Goal: Use online tool/utility: Utilize a website feature to perform a specific function

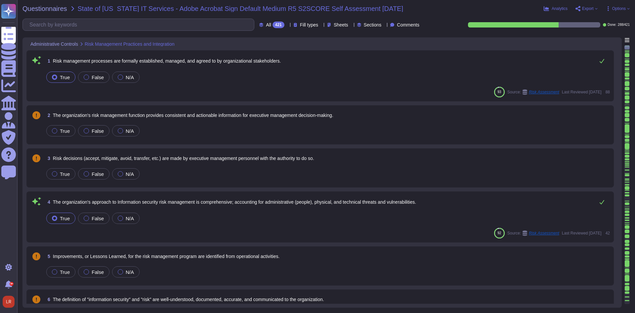
click at [287, 25] on icon at bounding box center [287, 25] width 0 height 0
click at [269, 58] on div "To do 133" at bounding box center [275, 58] width 54 height 7
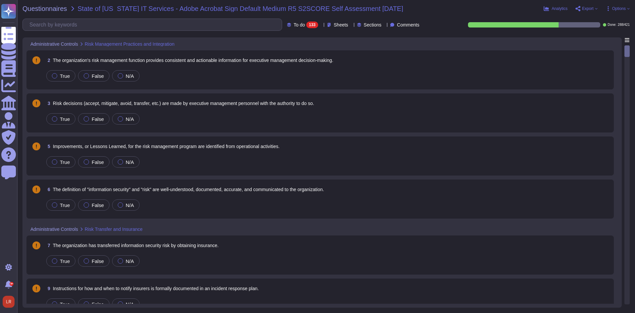
click at [618, 10] on span "Options" at bounding box center [619, 9] width 14 height 4
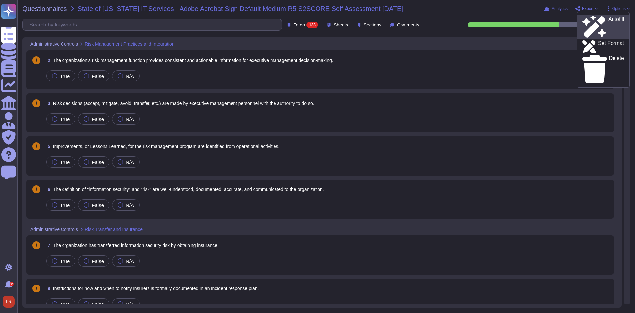
click at [608, 20] on p "Autofill" at bounding box center [616, 27] width 16 height 21
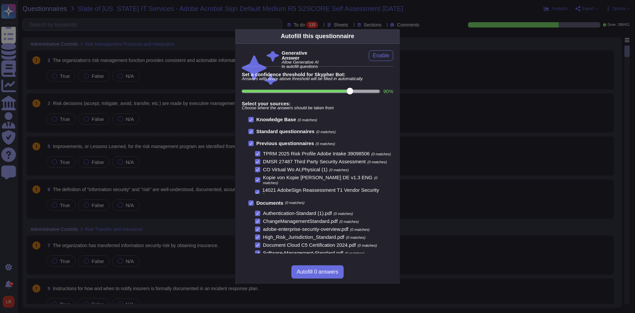
click at [371, 90] on input "90 %" at bounding box center [311, 91] width 138 height 3
click at [353, 91] on input "100 %" at bounding box center [309, 91] width 135 height 3
type input "90"
click at [396, 36] on icon at bounding box center [396, 36] width 0 height 0
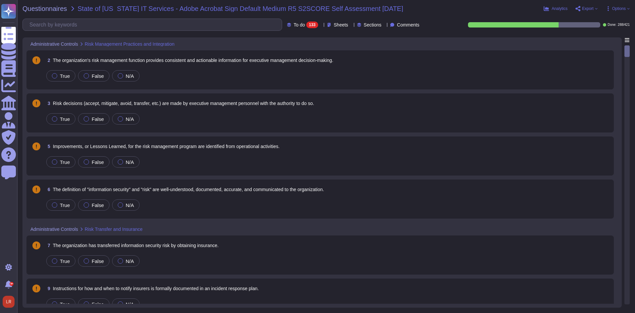
click at [305, 62] on span "The organization's risk management function provides consistent and actionable …" at bounding box center [193, 60] width 281 height 5
